Goal: Task Accomplishment & Management: Use online tool/utility

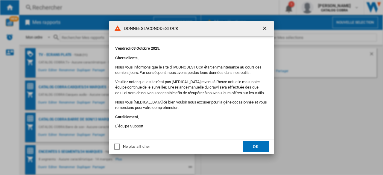
click at [244, 147] on button "OK" at bounding box center [256, 146] width 26 height 11
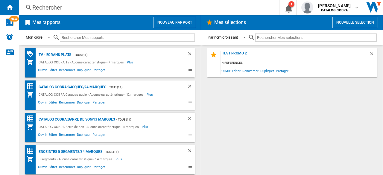
click at [167, 19] on button "Nouveau rapport" at bounding box center [175, 22] width 43 height 11
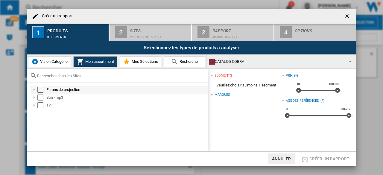
click at [41, 90] on div "Select" at bounding box center [40, 90] width 6 height 6
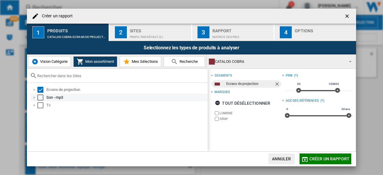
click at [42, 95] on div "Select" at bounding box center [40, 98] width 6 height 6
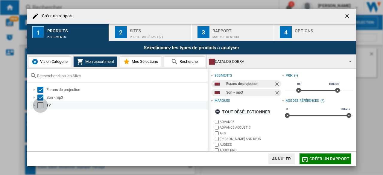
click at [42, 105] on div "Select" at bounding box center [40, 105] width 6 height 6
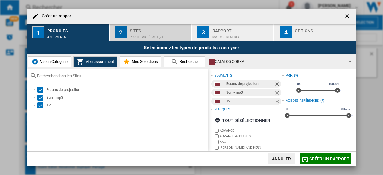
click at [143, 36] on div "Profil par défaut (2)" at bounding box center [159, 35] width 59 height 6
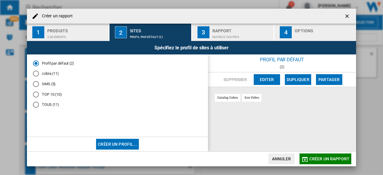
click at [39, 104] on md-radio-button "TOUS (11)" at bounding box center [117, 105] width 169 height 6
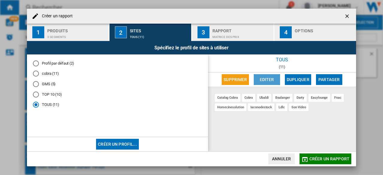
click at [261, 84] on button "Editer" at bounding box center [267, 79] width 26 height 11
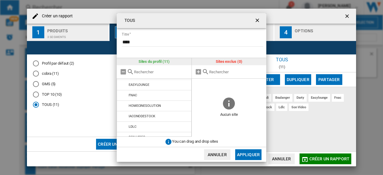
scroll to position [57, 0]
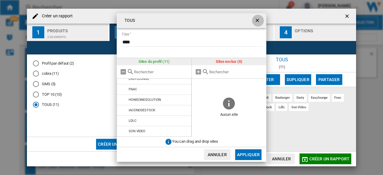
click at [253, 22] on button "button" at bounding box center [258, 21] width 12 height 12
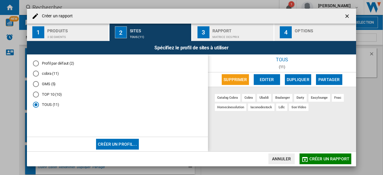
click at [346, 15] on ng-md-icon "getI18NText('BUTTONS.CLOSE_DIALOG')" at bounding box center [347, 16] width 7 height 7
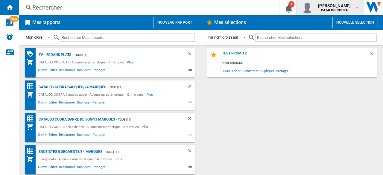
click at [341, 10] on b "CATALOG COBRA" at bounding box center [334, 10] width 27 height 4
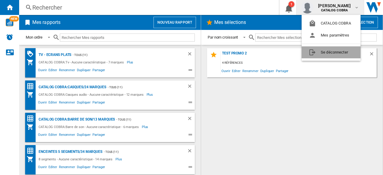
click at [331, 56] on button "Se déconnecter" at bounding box center [331, 52] width 59 height 12
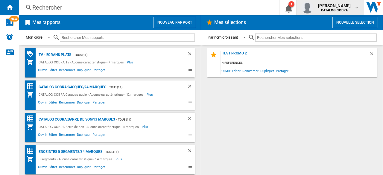
click at [339, 4] on span "Serge Roman" at bounding box center [334, 6] width 33 height 6
